Goal: Task Accomplishment & Management: Manage account settings

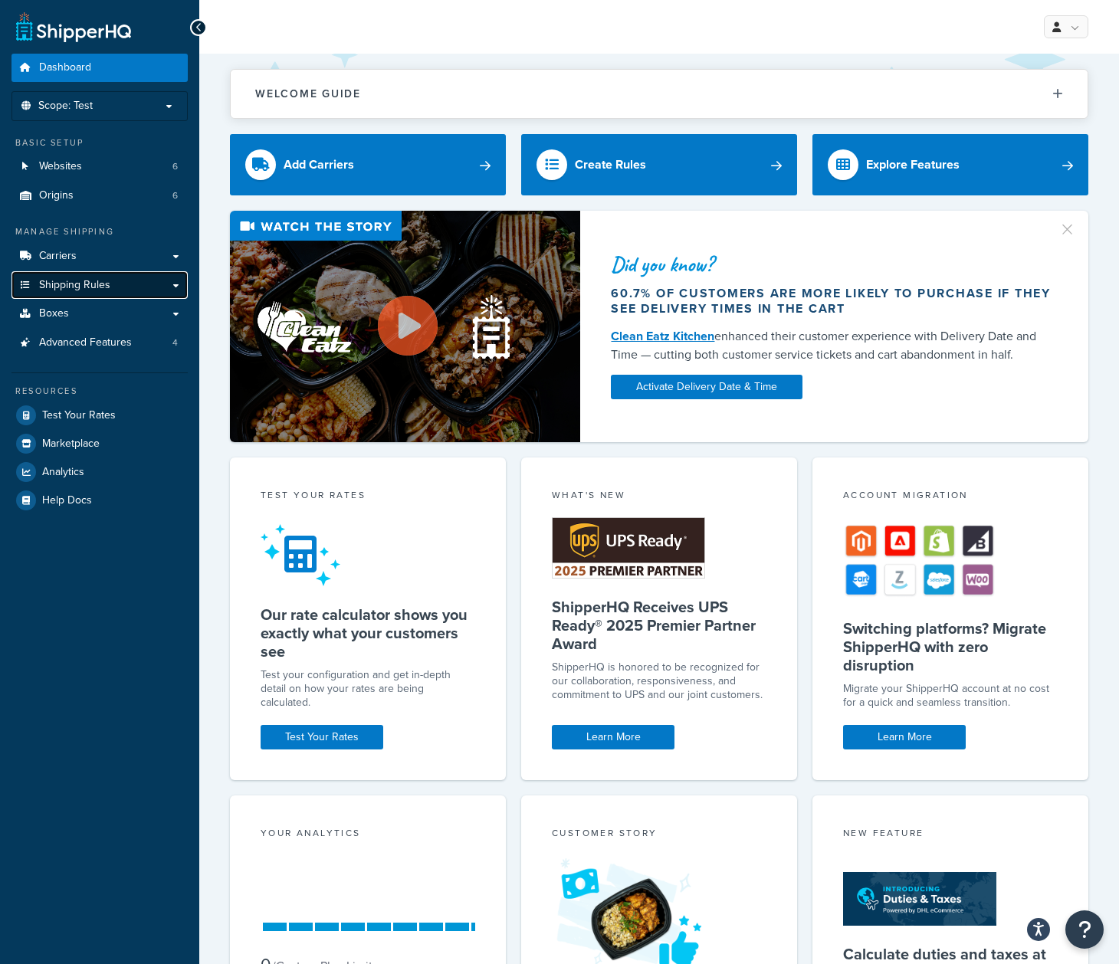
click at [86, 290] on span "Shipping Rules" at bounding box center [74, 285] width 71 height 13
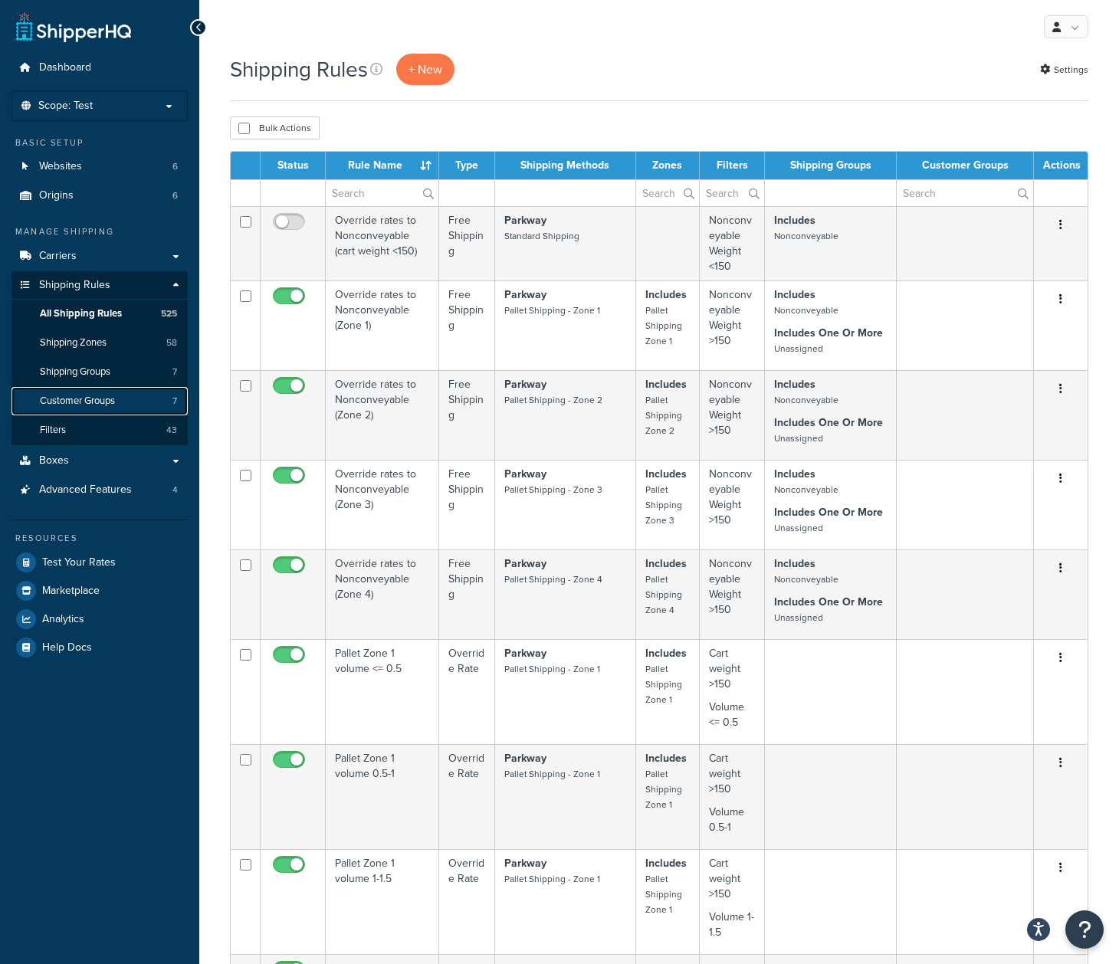
click at [69, 404] on span "Customer Groups" at bounding box center [77, 401] width 75 height 13
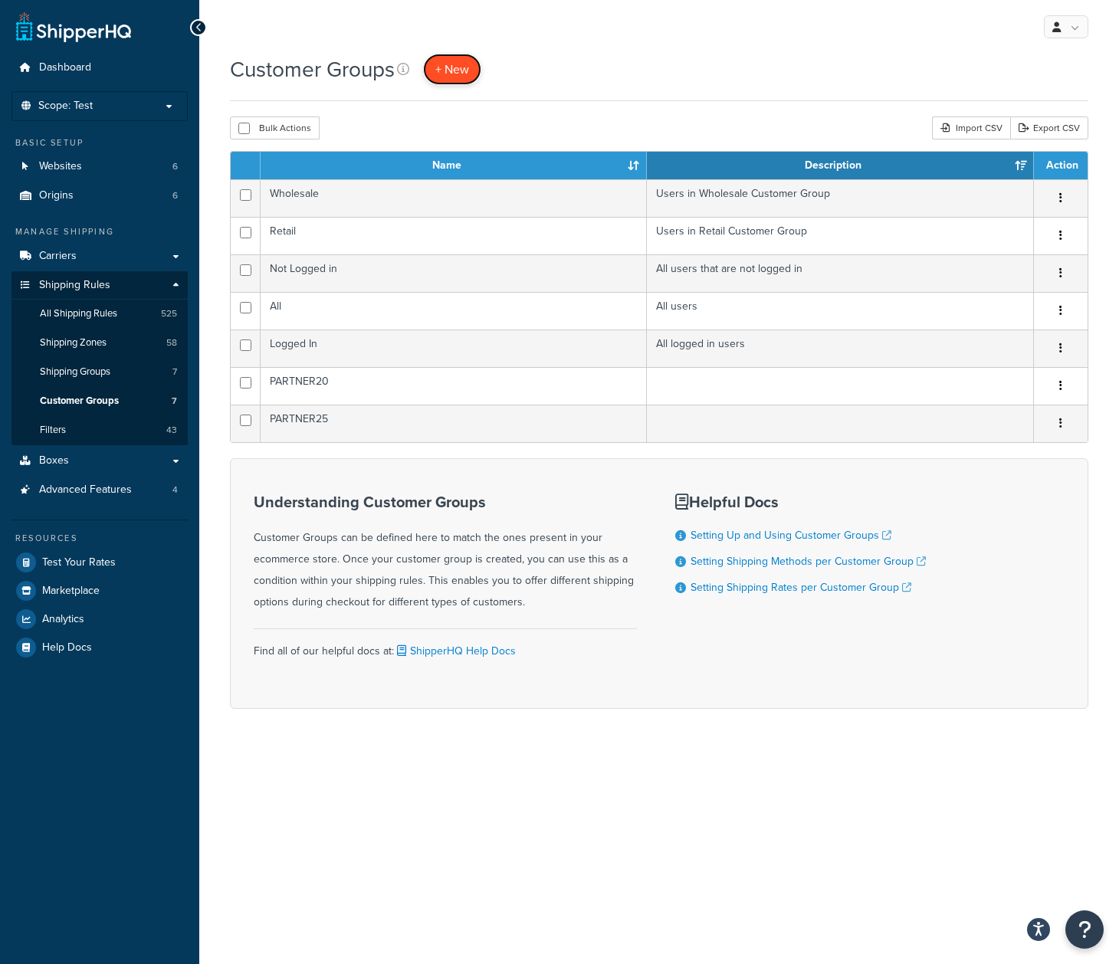
click at [451, 76] on span "+ New" at bounding box center [452, 70] width 34 height 18
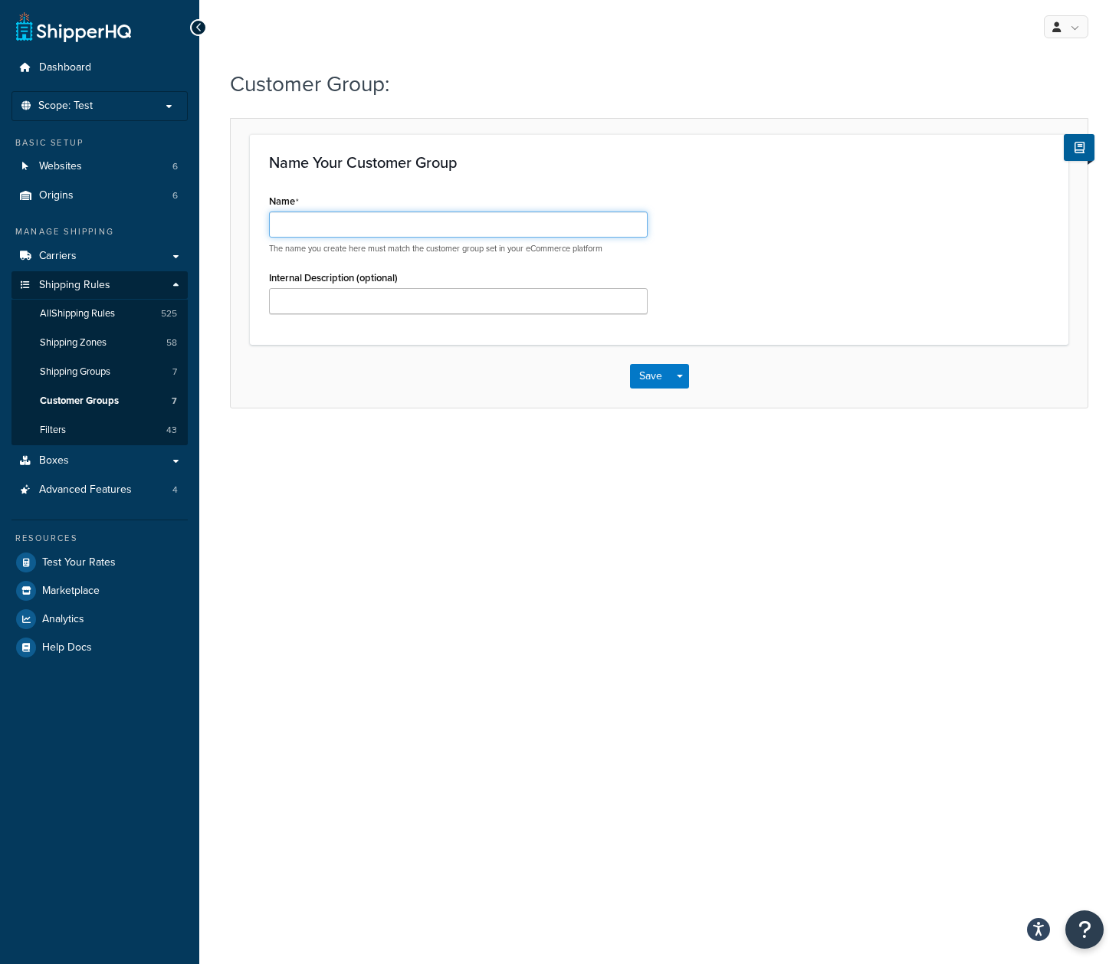
click at [398, 230] on input "Name" at bounding box center [458, 225] width 379 height 26
type input "A"
type input "PARTNER18"
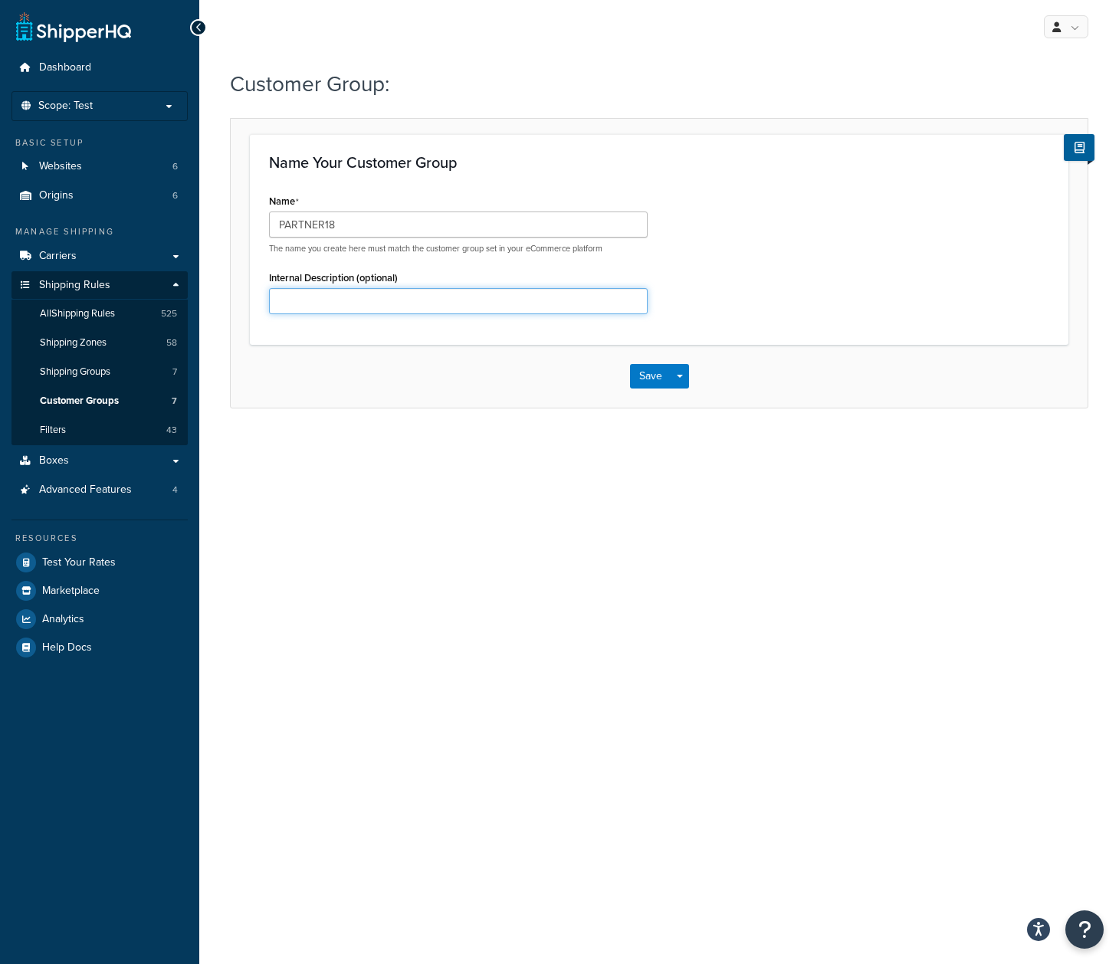
click at [402, 311] on input "Internal Description (optional)" at bounding box center [458, 301] width 379 height 26
click at [405, 301] on input "For use by David Lloyd, also get 18% B2B discount, and 4% shipping" at bounding box center [458, 301] width 379 height 26
click at [388, 303] on input "For use by David Lloyd, gives them 18% B2B discount, and 4% shipping" at bounding box center [458, 301] width 379 height 26
type input "For use by David Lloyd - gives them 18% B2B discount, and 4% shipping"
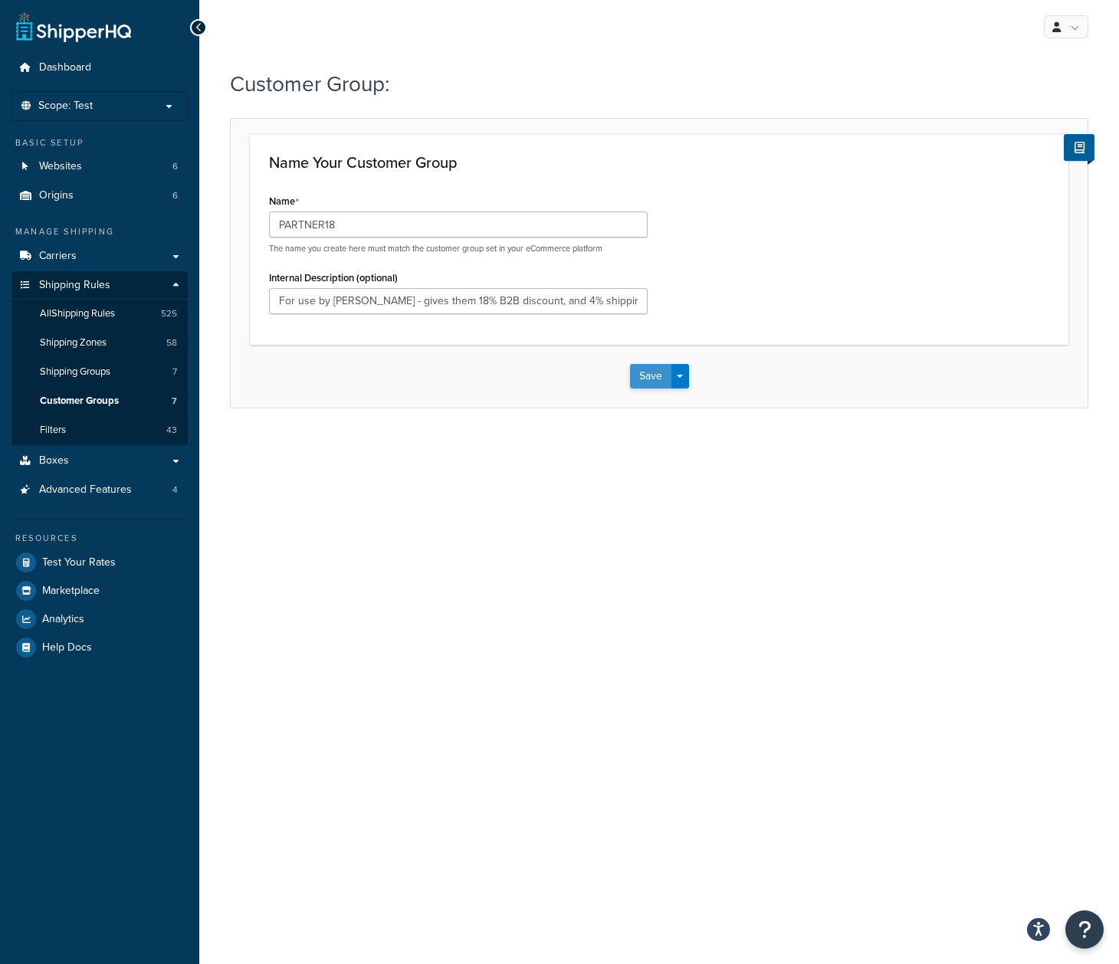
click at [647, 376] on button "Save" at bounding box center [650, 376] width 41 height 25
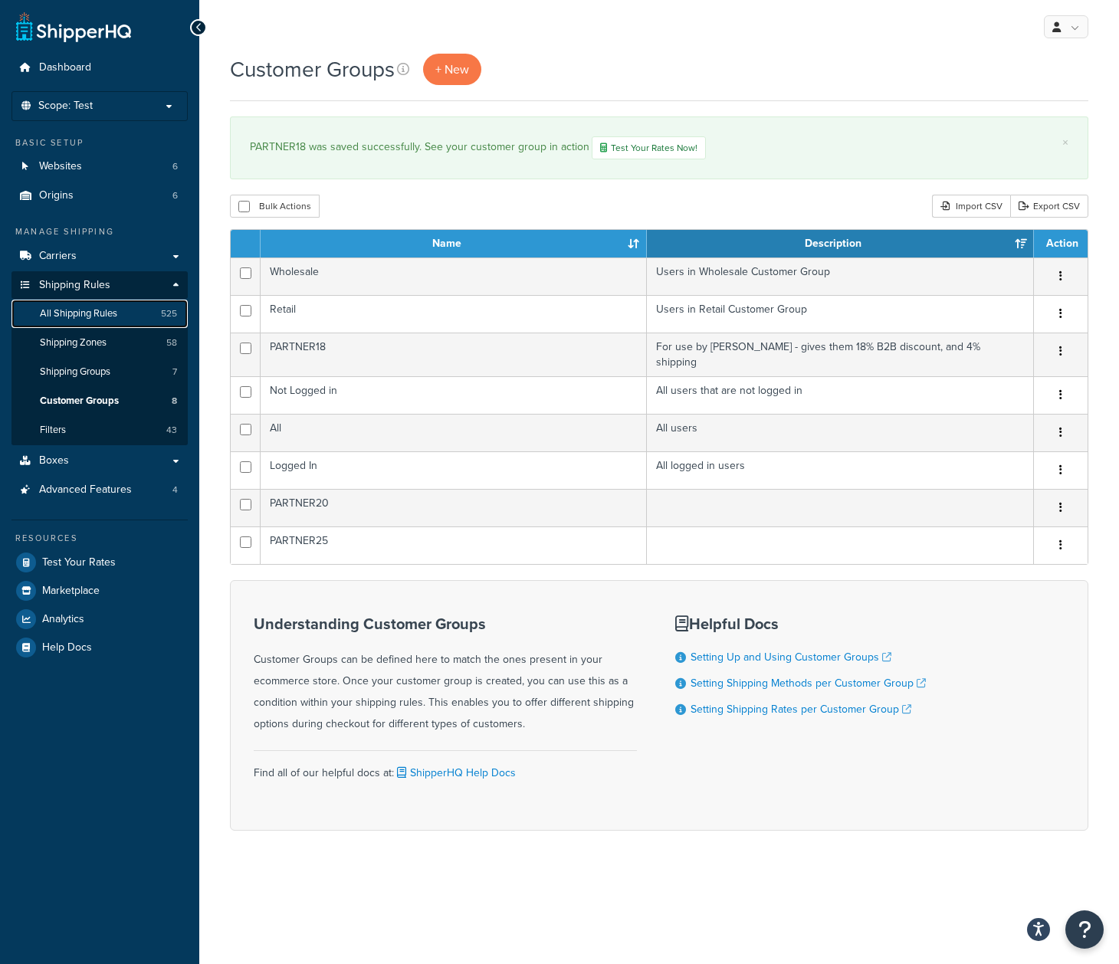
click at [69, 314] on span "All Shipping Rules" at bounding box center [78, 313] width 77 height 13
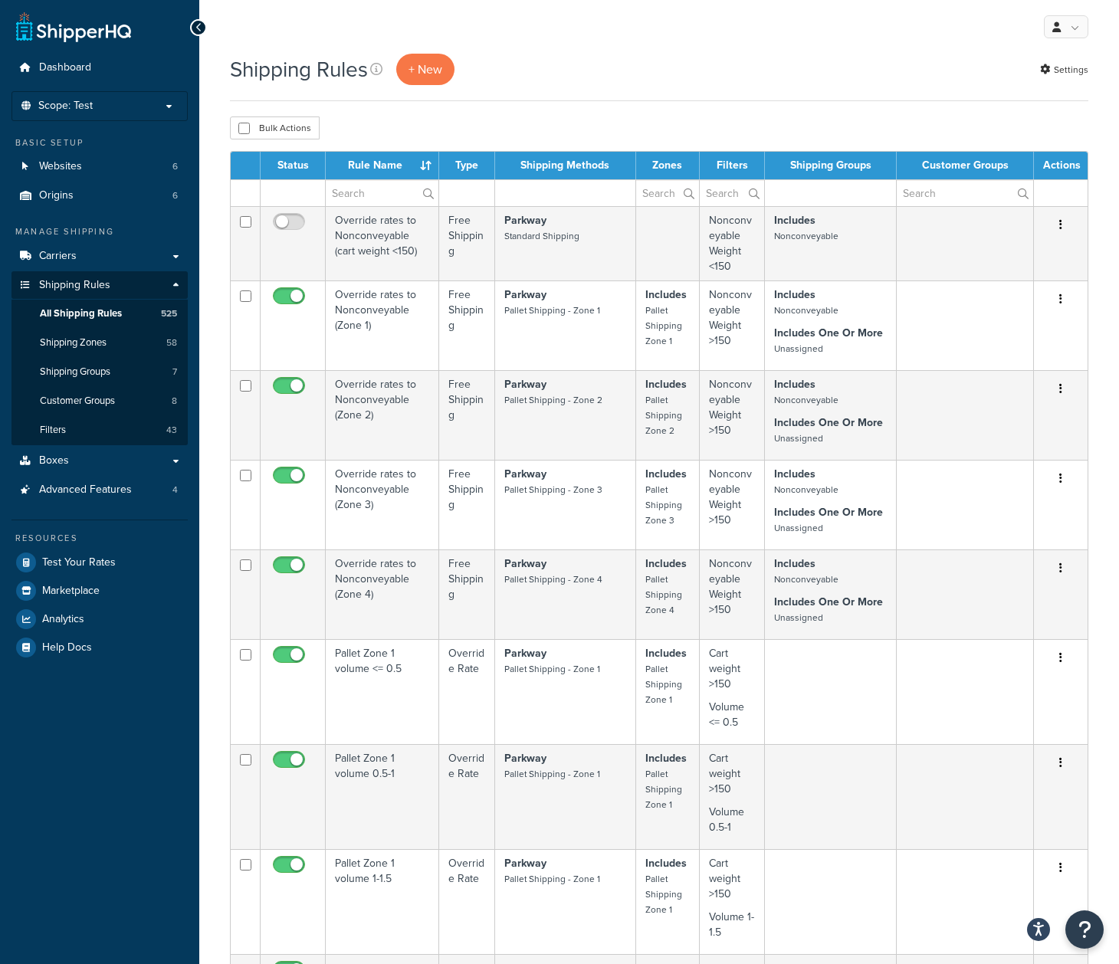
click at [538, 195] on td at bounding box center [565, 192] width 141 height 27
click at [357, 188] on input "text" at bounding box center [382, 193] width 113 height 26
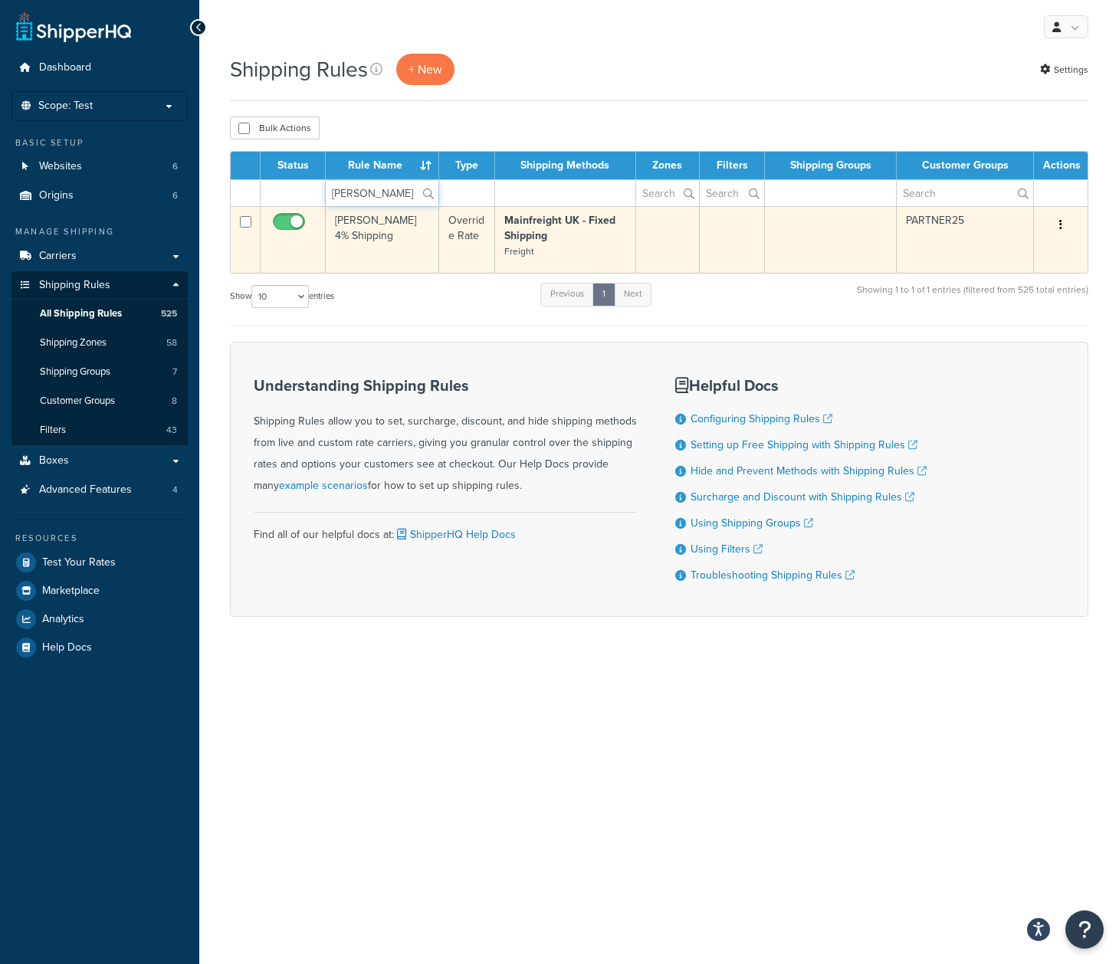
type input "david"
click at [1065, 231] on button "button" at bounding box center [1060, 225] width 21 height 25
click at [1002, 250] on link "Edit" at bounding box center [1010, 253] width 121 height 31
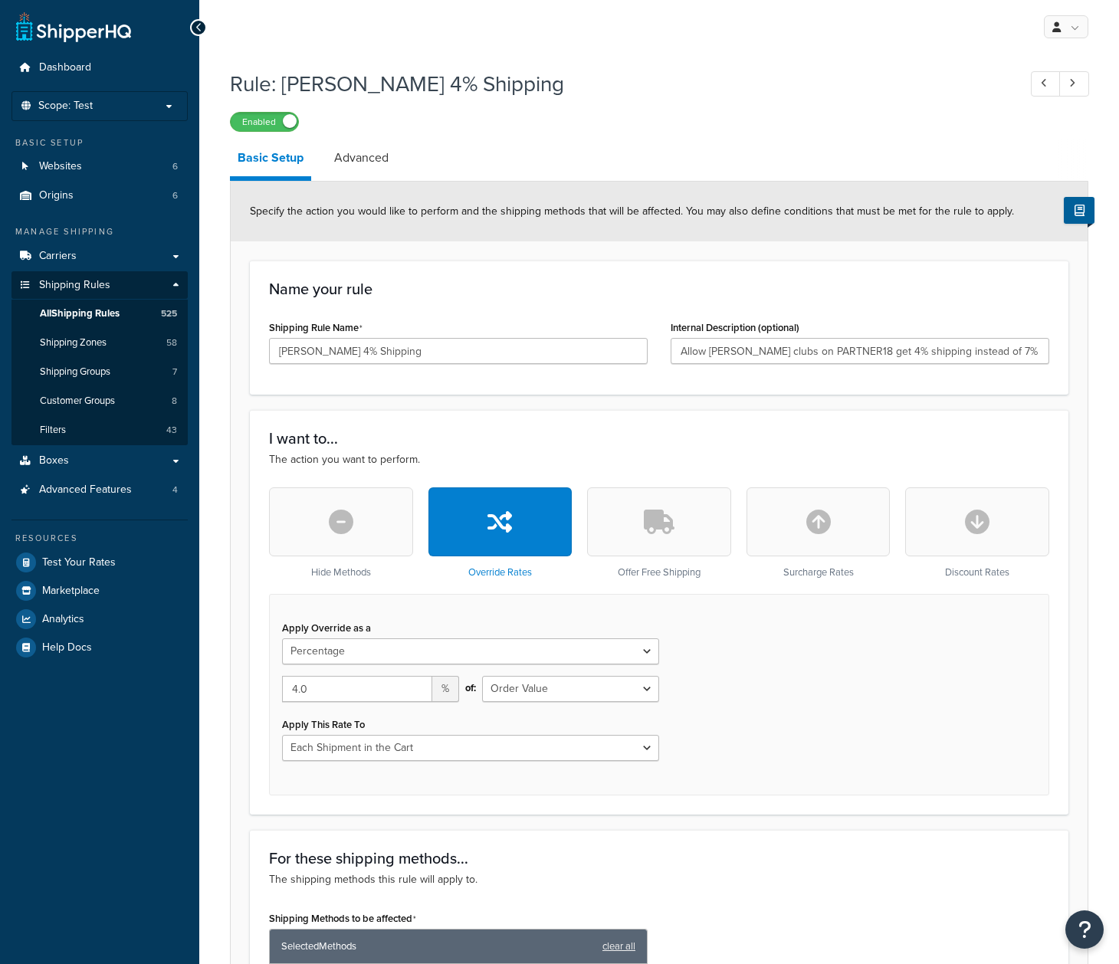
select select "PERCENTAGE"
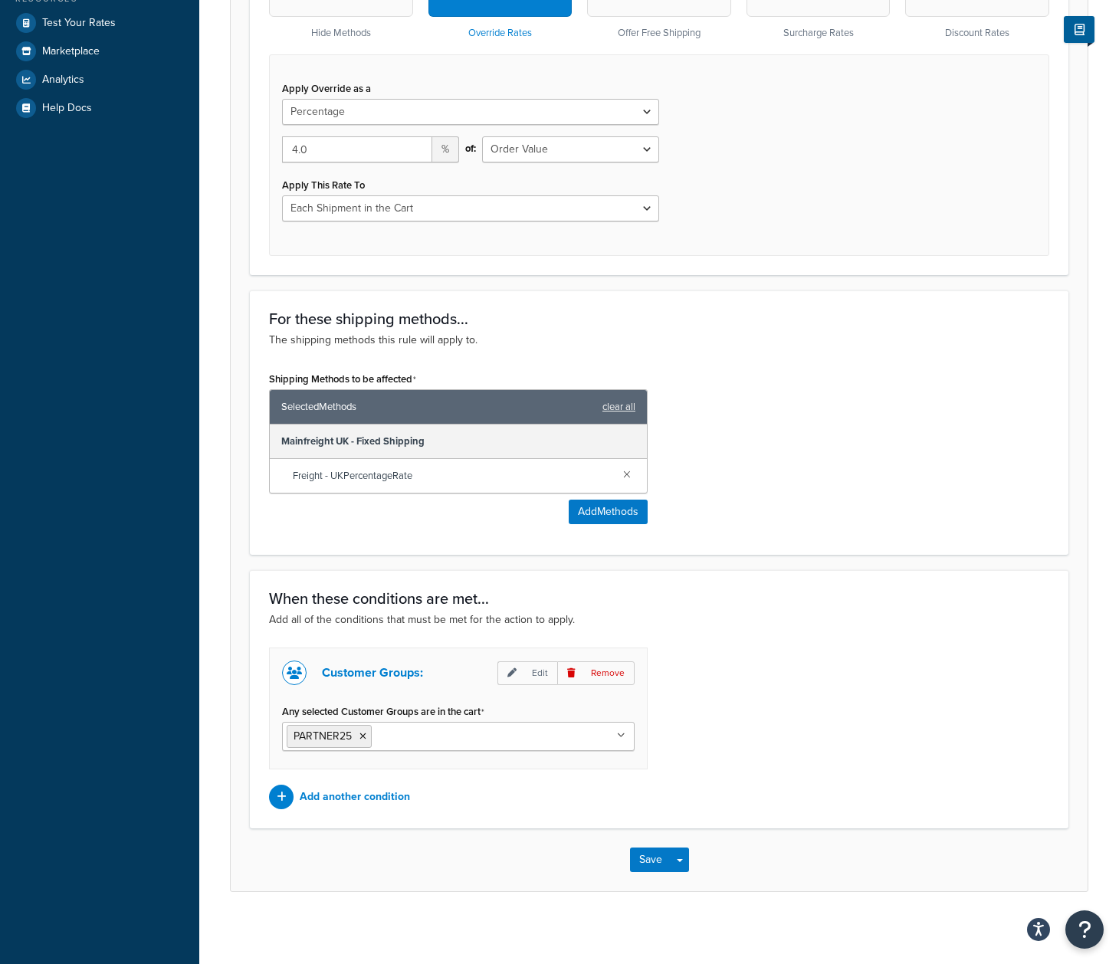
scroll to position [547, 0]
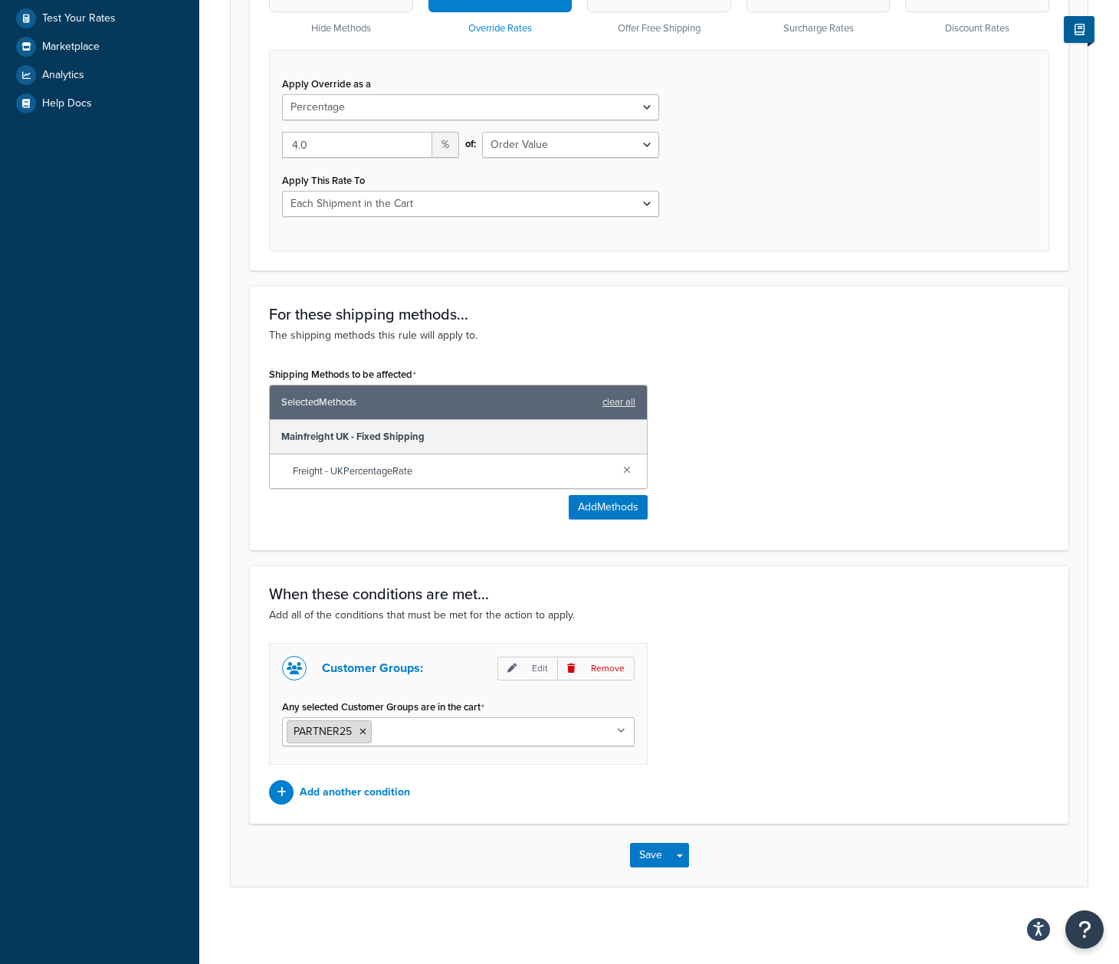
click at [369, 735] on li "PARTNER25" at bounding box center [329, 731] width 85 height 23
click at [365, 731] on icon at bounding box center [362, 731] width 7 height 9
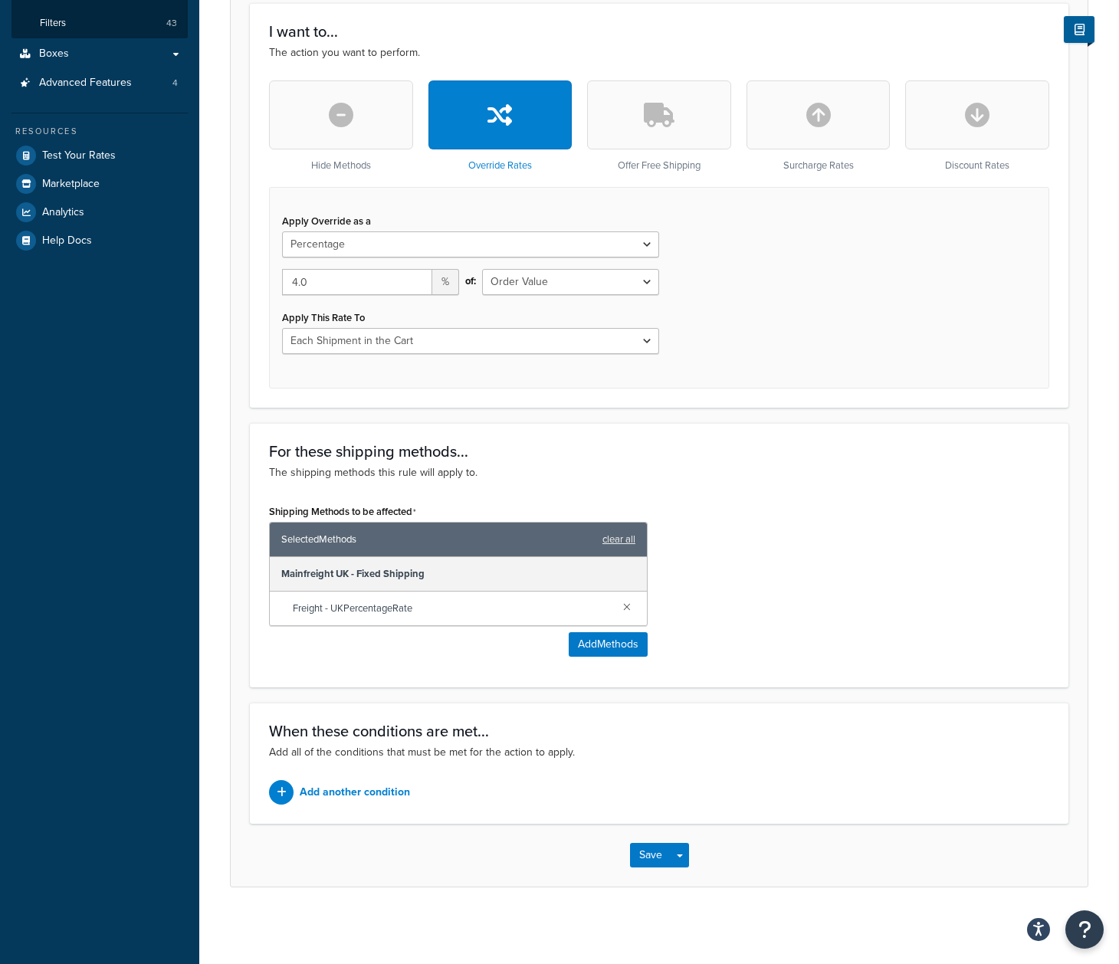
scroll to position [408, 0]
click at [353, 787] on p "Add another condition" at bounding box center [355, 792] width 110 height 21
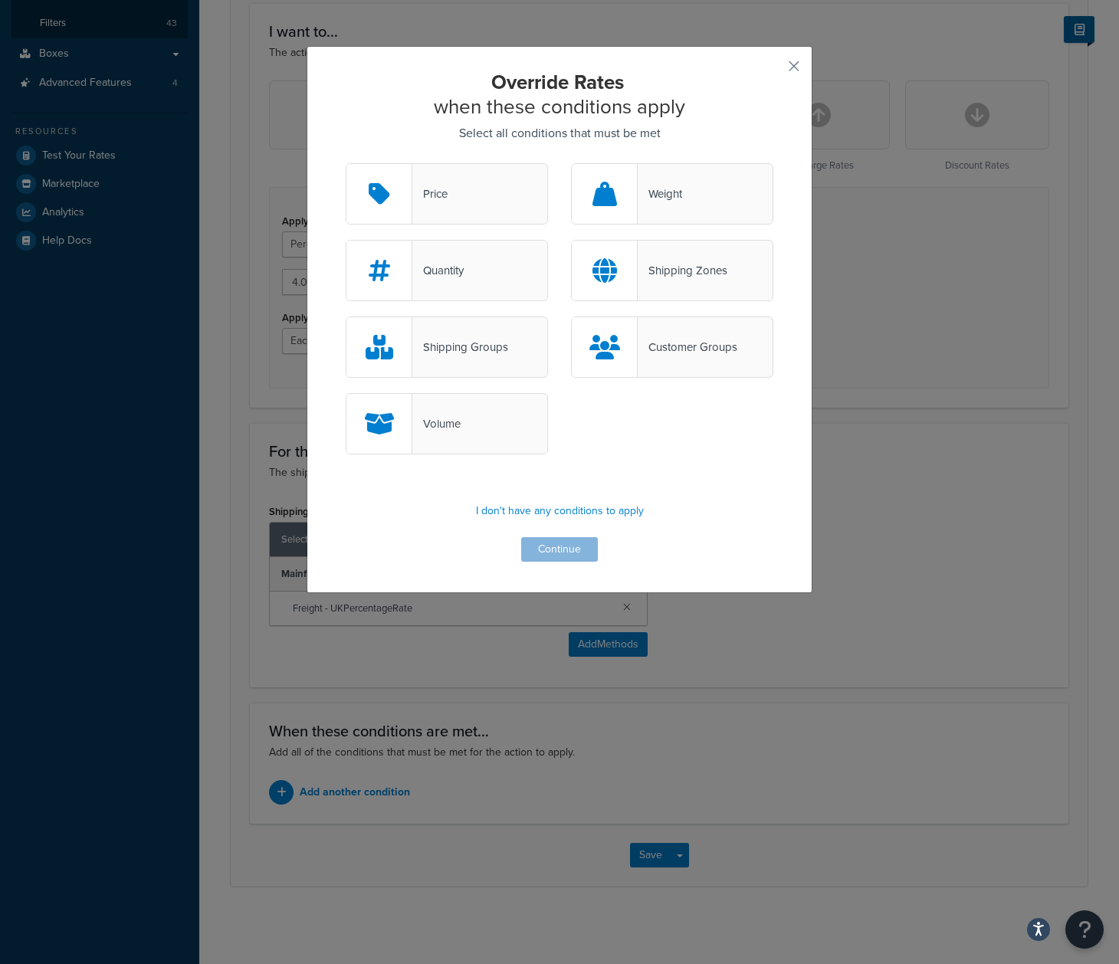
click at [691, 341] on div "Customer Groups" at bounding box center [688, 346] width 100 height 21
click at [0, 0] on input "Customer Groups" at bounding box center [0, 0] width 0 height 0
click at [583, 546] on button "Continue" at bounding box center [559, 549] width 77 height 25
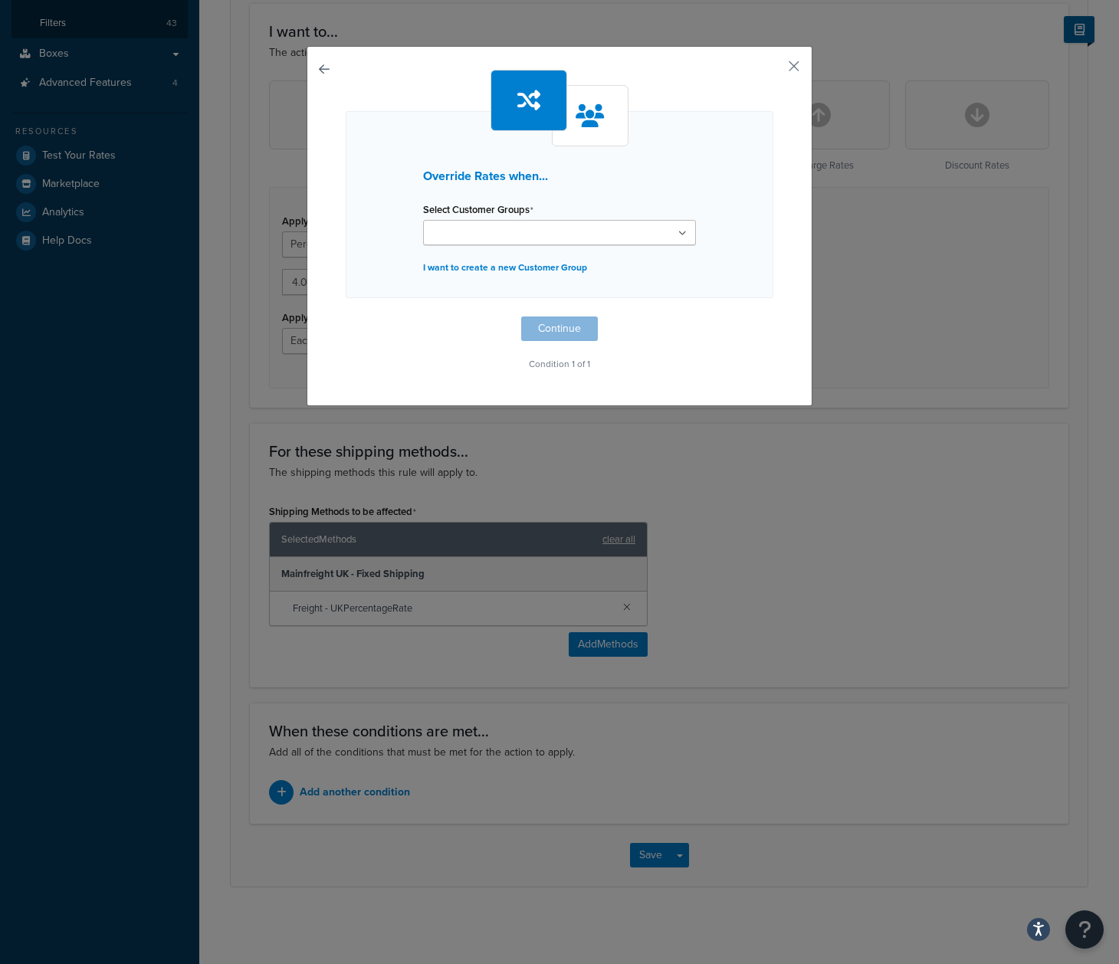
click at [641, 237] on ul at bounding box center [559, 232] width 273 height 25
type input "par"
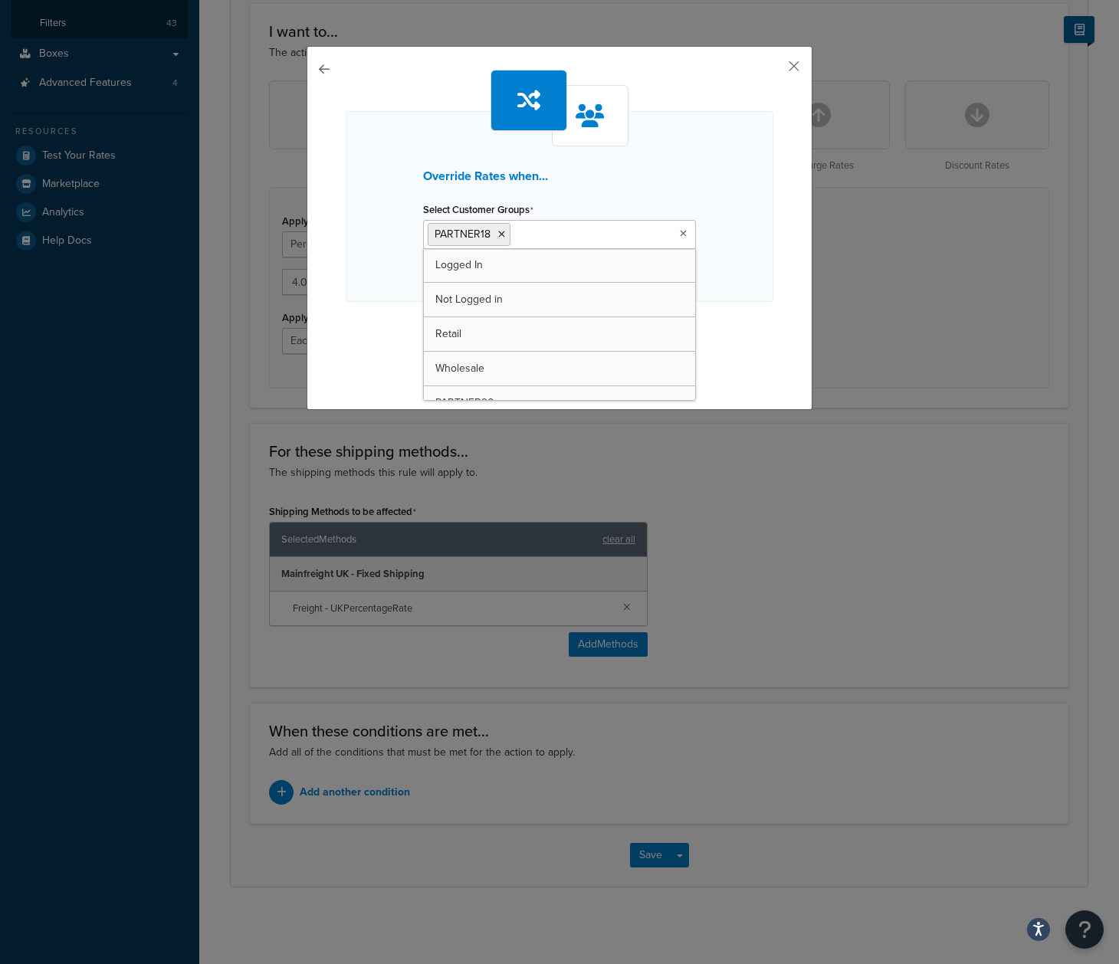
click at [772, 297] on div "Override Rates when... Select Customer Groups PARTNER18 Logged In Not Logged in…" at bounding box center [560, 206] width 428 height 191
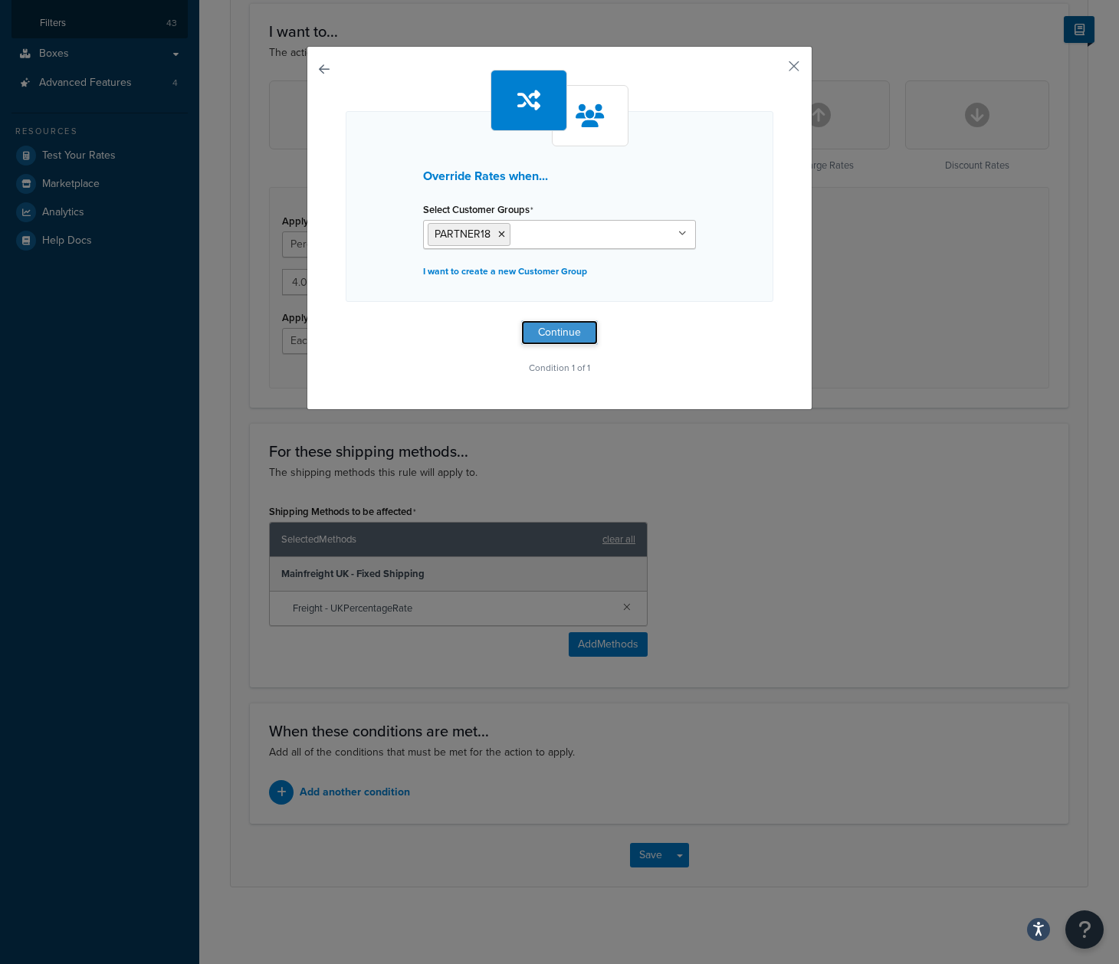
click at [568, 328] on button "Continue" at bounding box center [559, 332] width 77 height 25
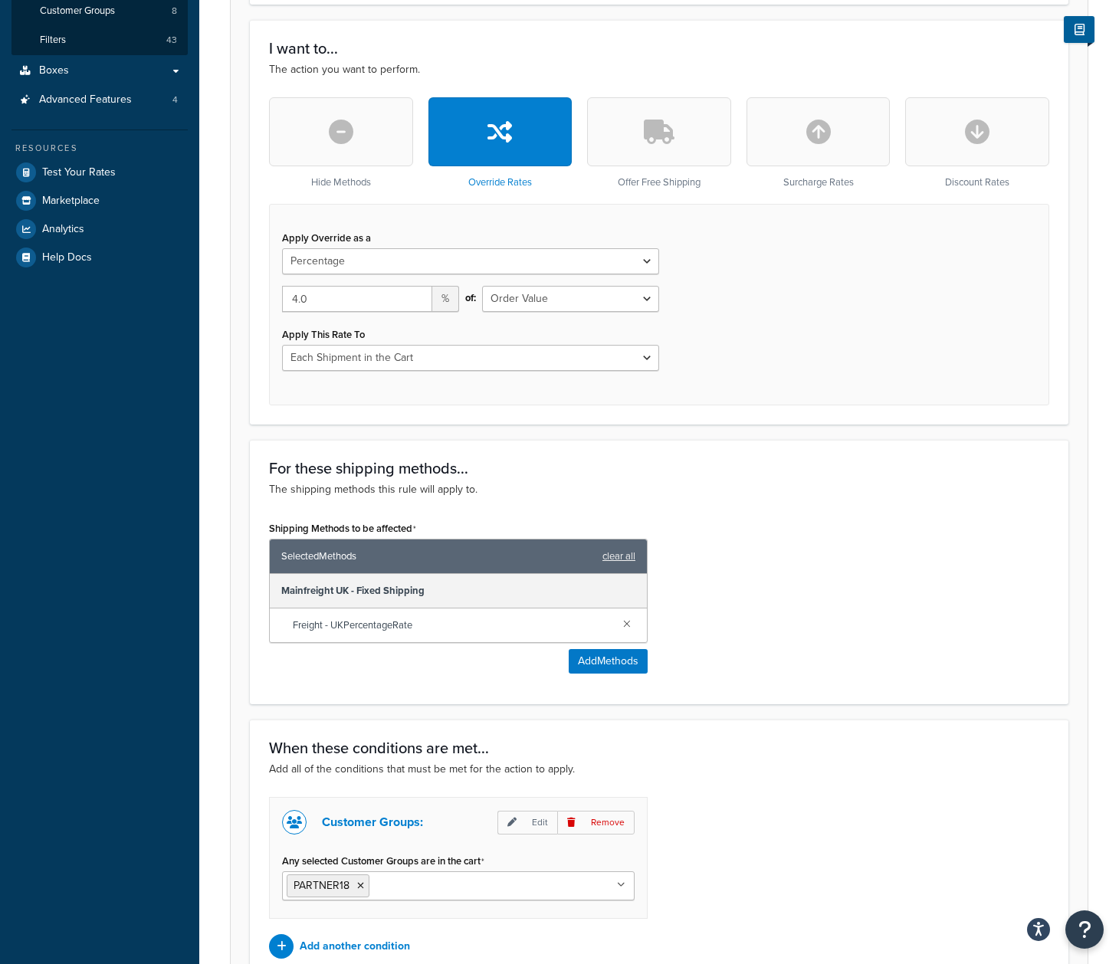
scroll to position [547, 0]
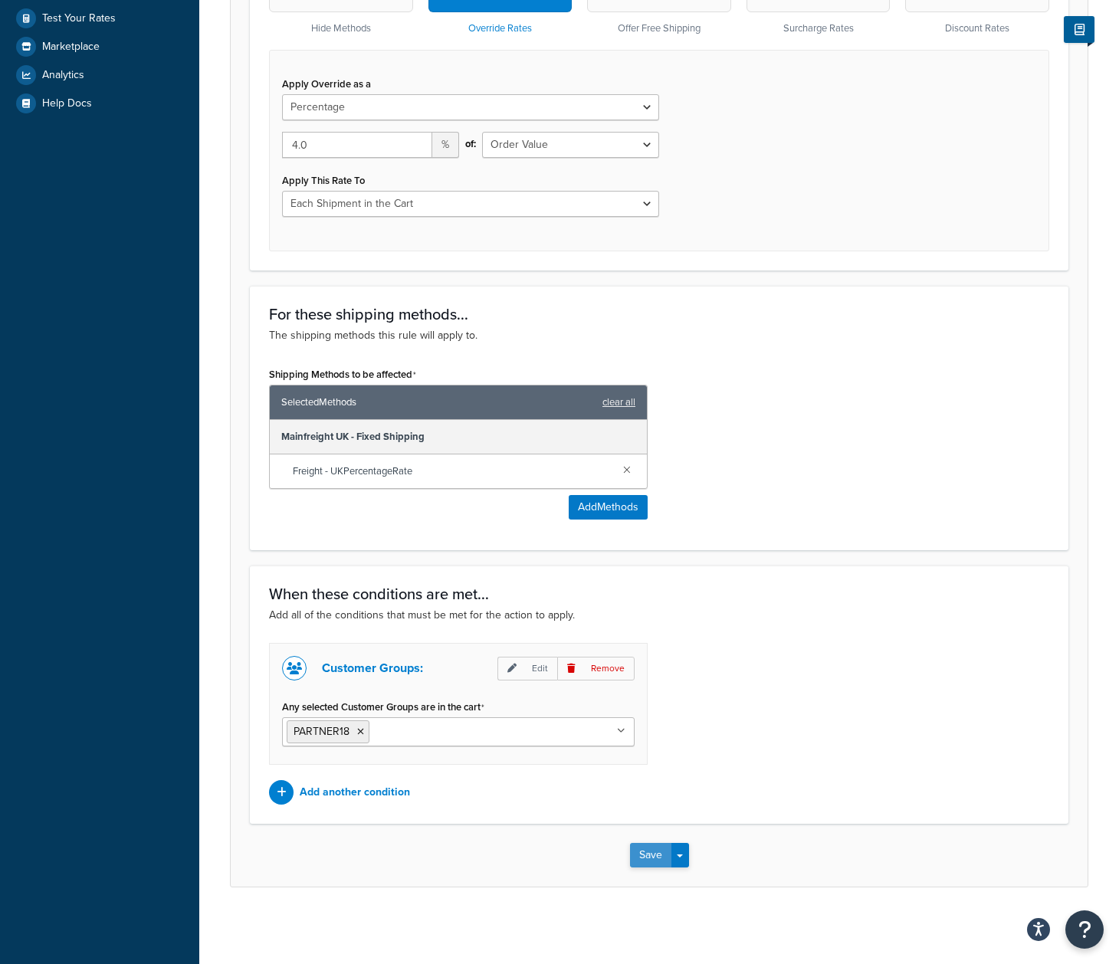
click at [641, 855] on button "Save" at bounding box center [650, 855] width 41 height 25
